Goal: Task Accomplishment & Management: Use online tool/utility

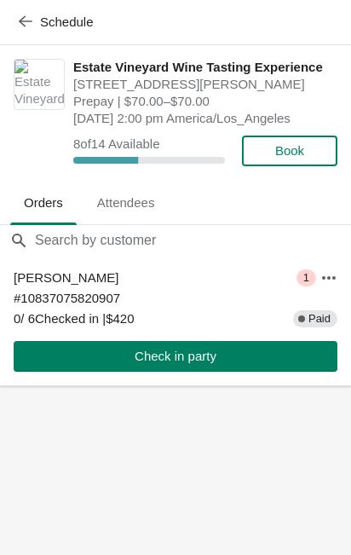
click at [337, 287] on icon "button" at bounding box center [329, 277] width 17 height 17
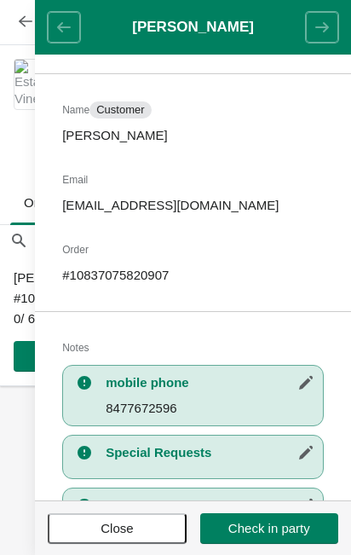
scroll to position [140, 0]
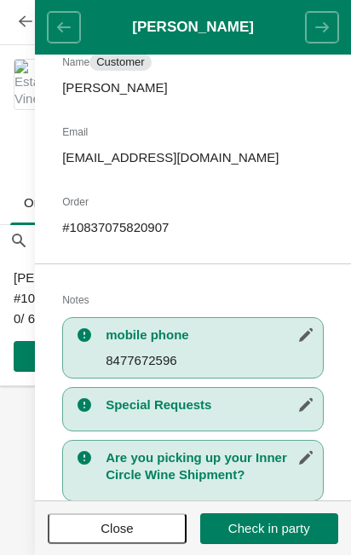
click at [2, 509] on body "Schedule Estate Vineyard Wine Tasting Experience 3785 Burnside Road, Sebastopol…" at bounding box center [175, 277] width 351 height 555
click at [252, 415] on div "Special Requests" at bounding box center [193, 409] width 262 height 44
click at [222, 424] on div "Special Requests" at bounding box center [193, 409] width 262 height 44
click at [292, 413] on button "button" at bounding box center [306, 405] width 31 height 31
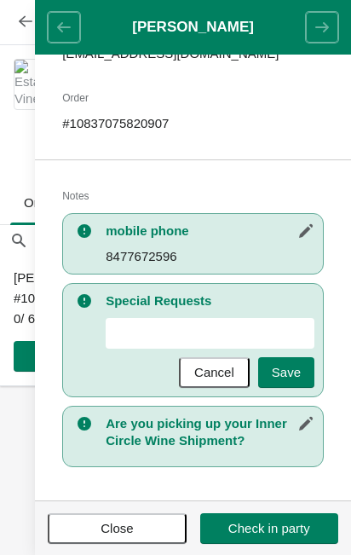
scroll to position [244, 0]
click at [59, 46] on header "[PERSON_NAME]" at bounding box center [193, 27] width 316 height 55
click at [78, 38] on header "[PERSON_NAME]" at bounding box center [193, 27] width 316 height 55
click at [74, 20] on header "[PERSON_NAME]" at bounding box center [193, 27] width 316 height 55
click at [64, 32] on header "[PERSON_NAME]" at bounding box center [193, 27] width 316 height 55
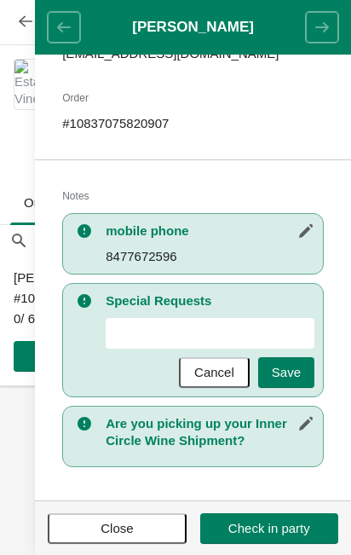
click at [335, 32] on header "[PERSON_NAME]" at bounding box center [193, 27] width 316 height 55
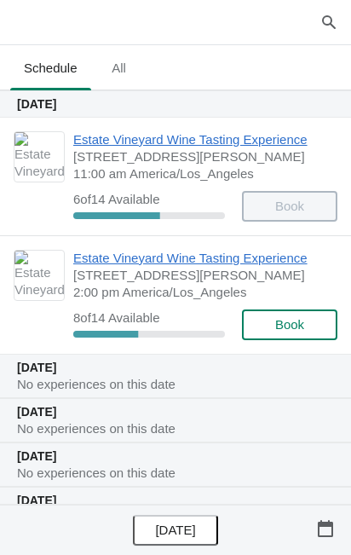
click at [200, 267] on span "[STREET_ADDRESS][PERSON_NAME]" at bounding box center [201, 275] width 256 height 17
click at [187, 261] on span "Estate Vineyard Wine Tasting Experience" at bounding box center [201, 258] width 256 height 17
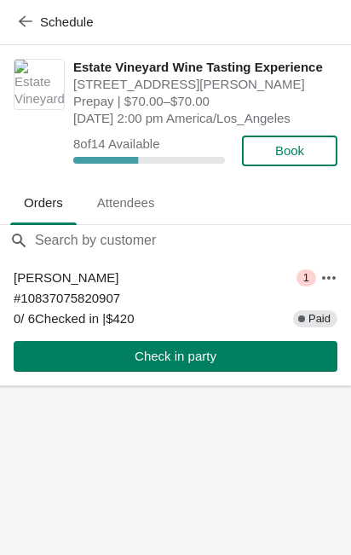
click at [326, 287] on icon "button" at bounding box center [329, 277] width 17 height 17
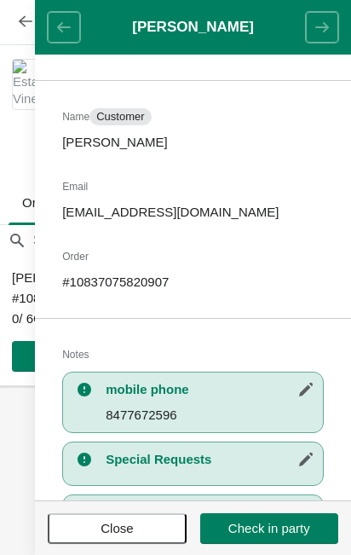
scroll to position [57, 0]
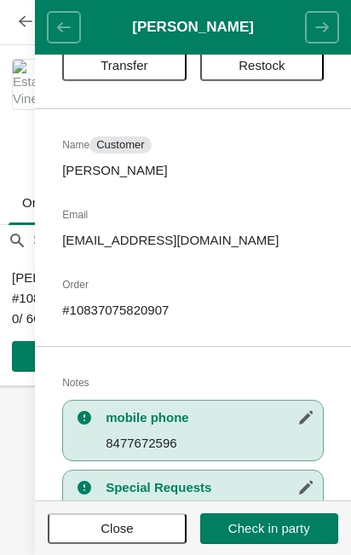
click at [38, 535] on footer "Close Check in party" at bounding box center [193, 528] width 316 height 55
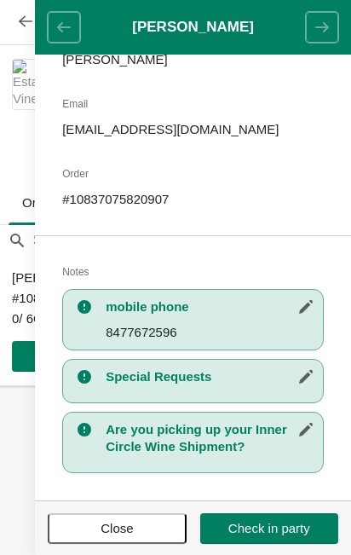
scroll to position [174, 0]
